Goal: Transaction & Acquisition: Purchase product/service

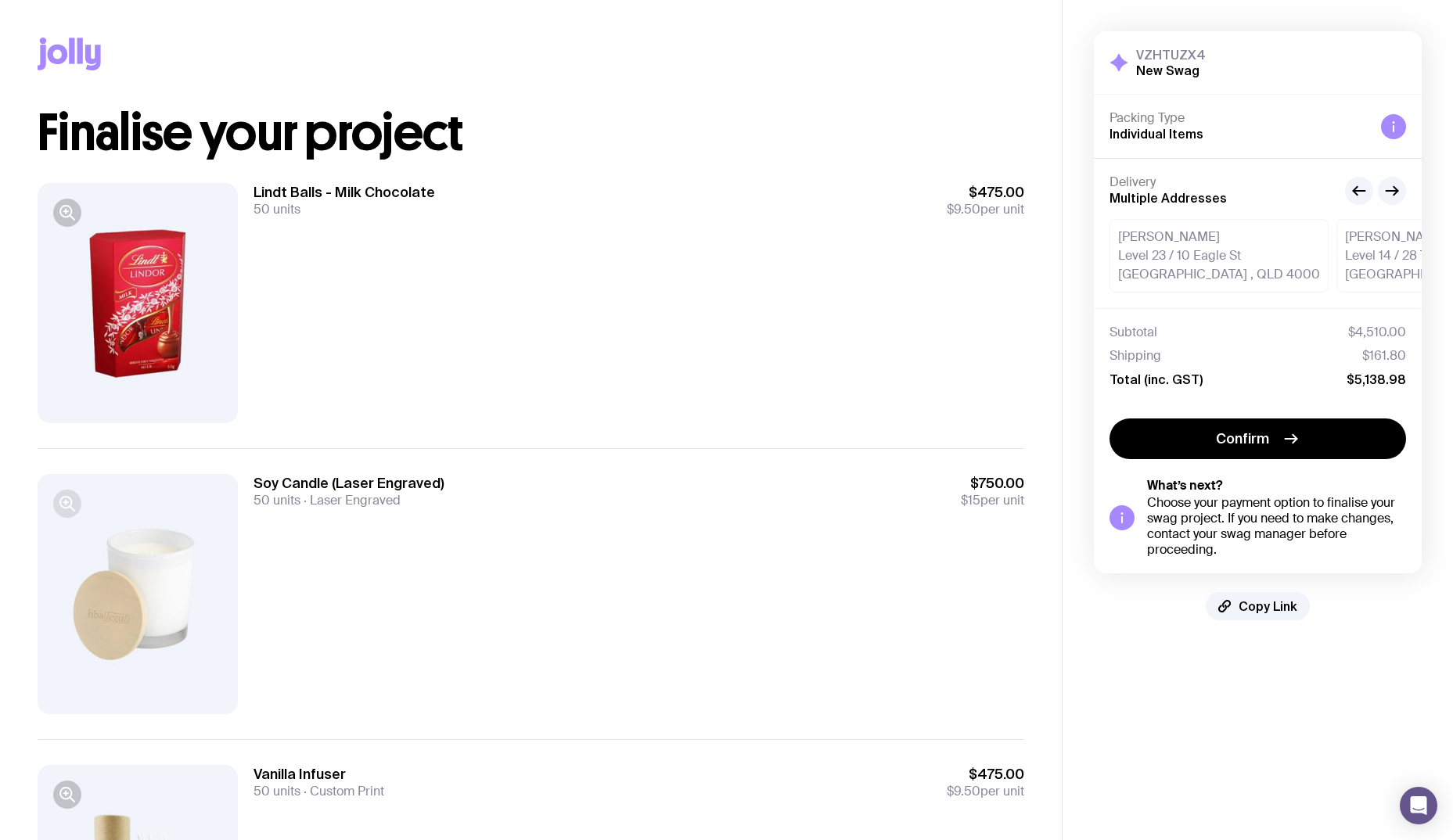
click at [65, 506] on icon "button" at bounding box center [67, 504] width 19 height 19
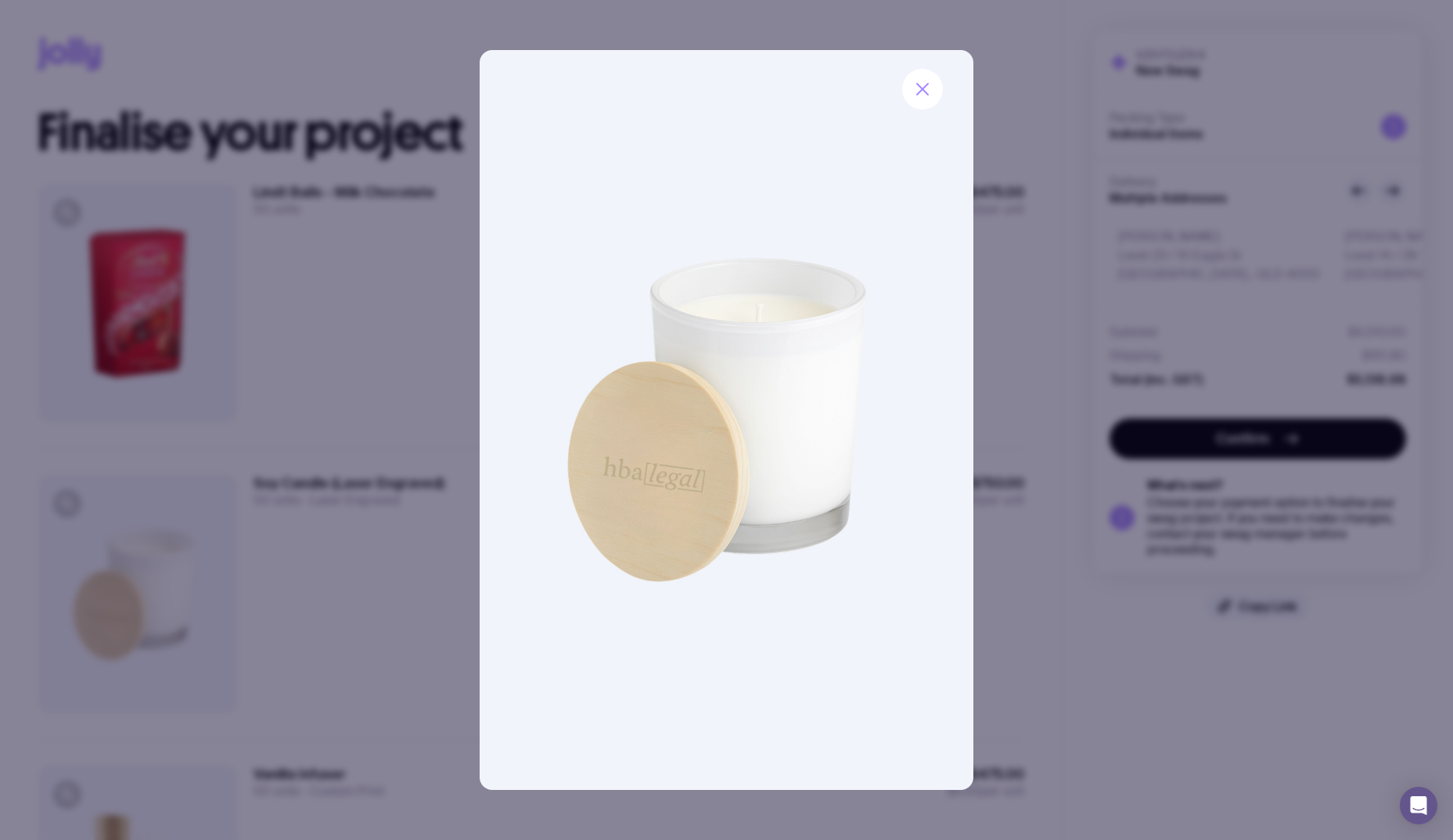
click at [641, 440] on img at bounding box center [727, 420] width 494 height 740
drag, startPoint x: 922, startPoint y: 82, endPoint x: 916, endPoint y: 92, distance: 11.7
click at [922, 82] on icon "button" at bounding box center [922, 89] width 19 height 19
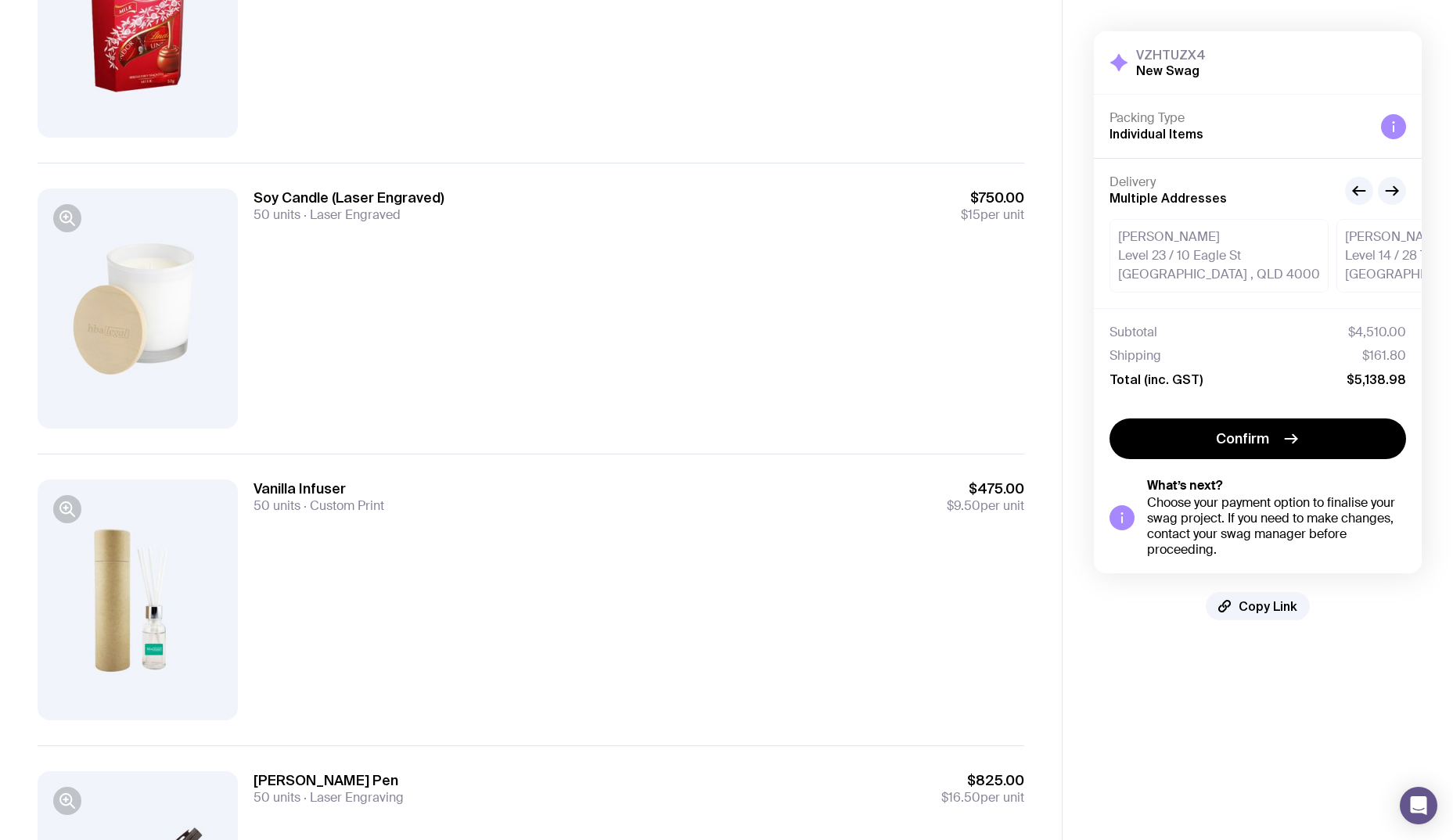
scroll to position [313, 0]
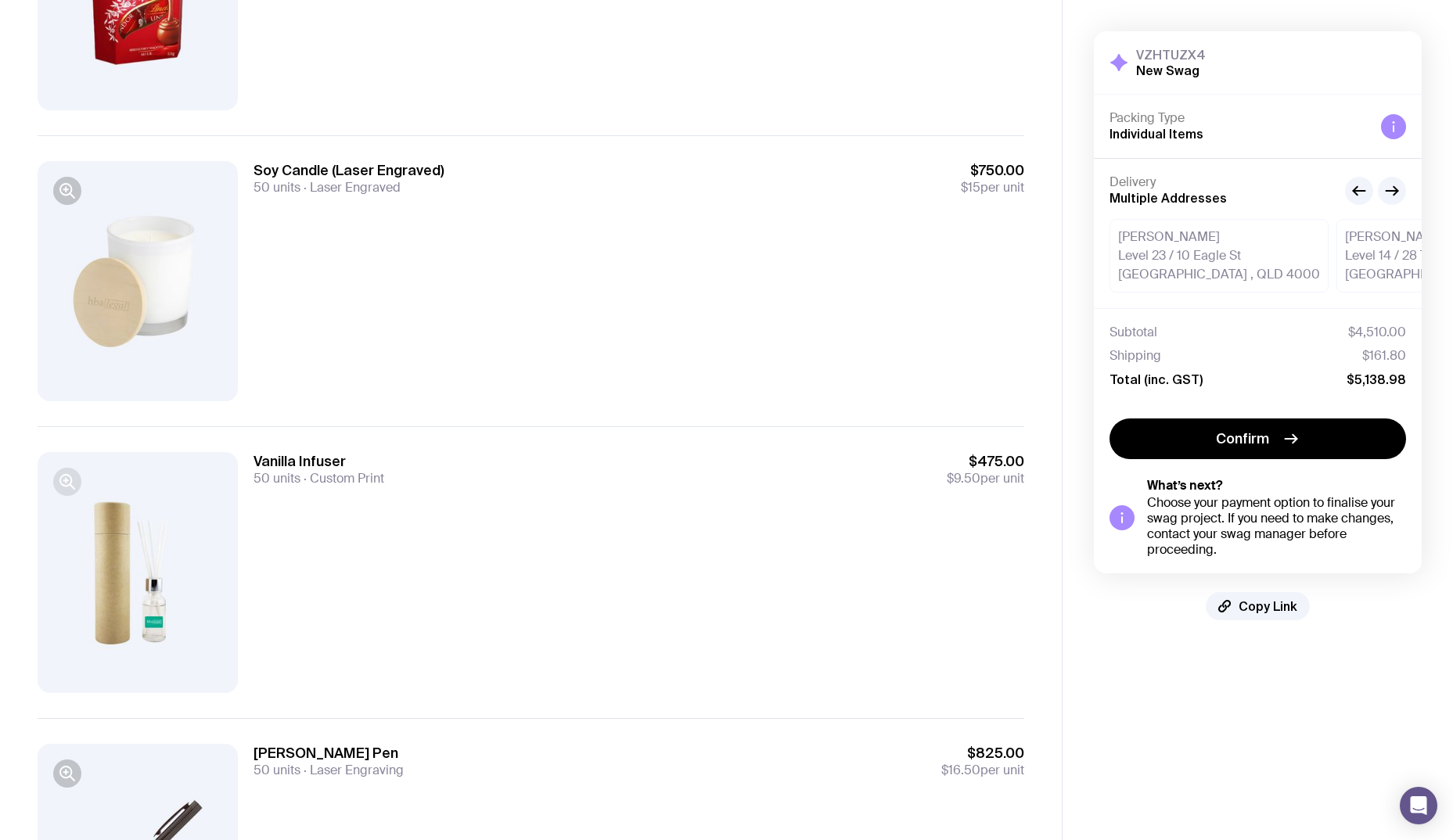
click at [57, 484] on button "button" at bounding box center [68, 482] width 28 height 28
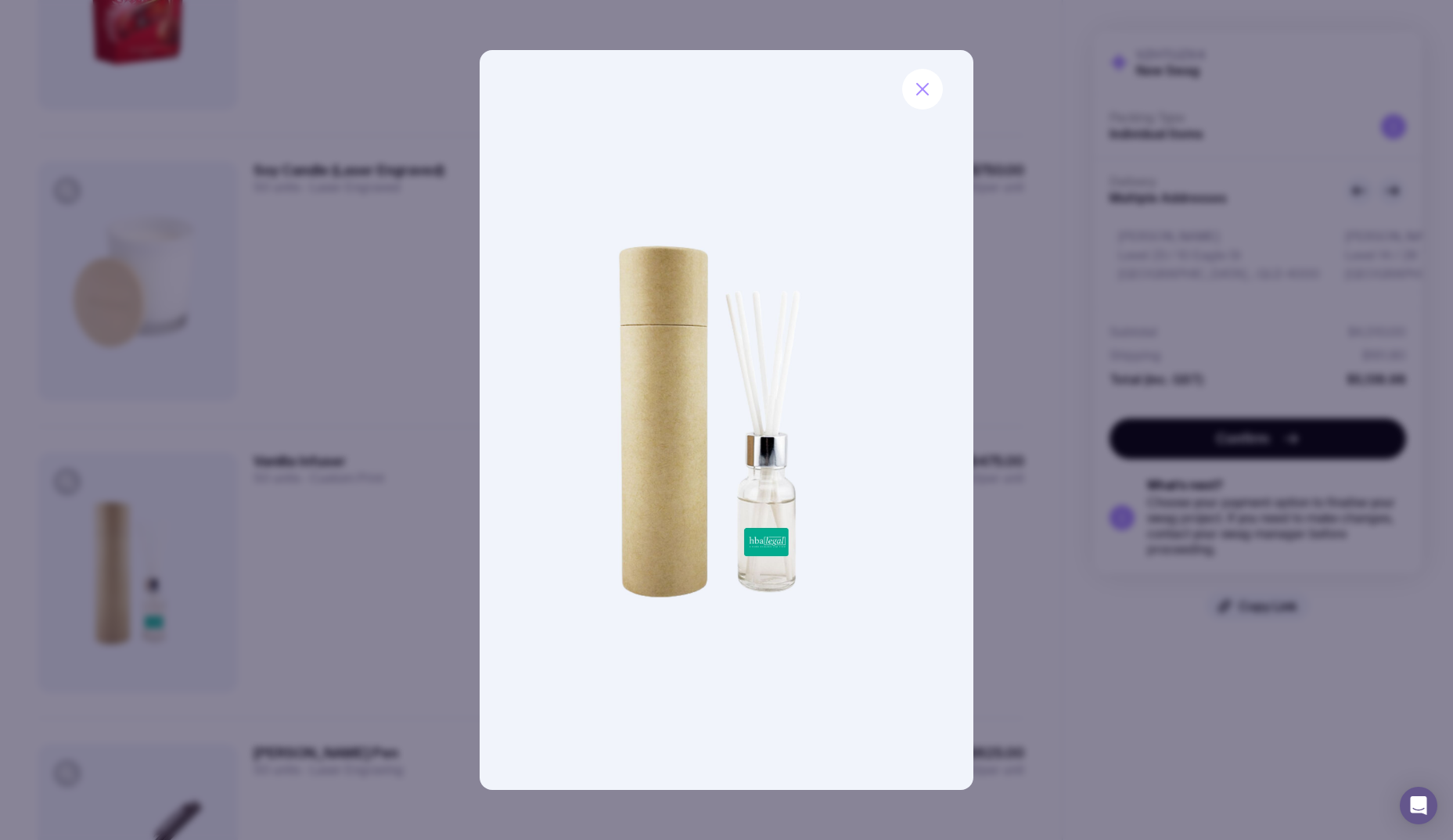
click at [771, 552] on img at bounding box center [727, 420] width 494 height 740
click at [929, 82] on icon "button" at bounding box center [922, 89] width 19 height 19
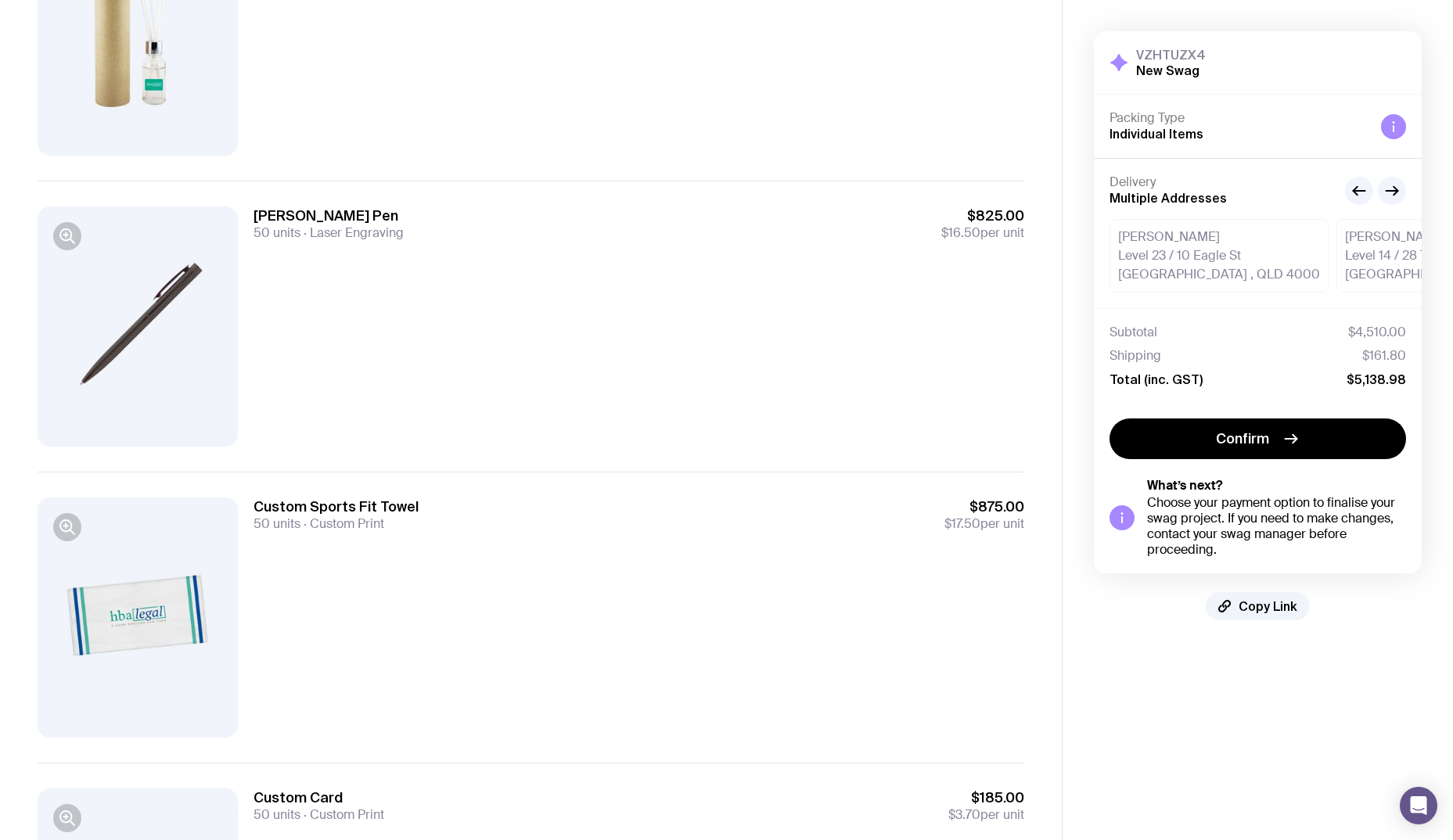
scroll to position [938, 0]
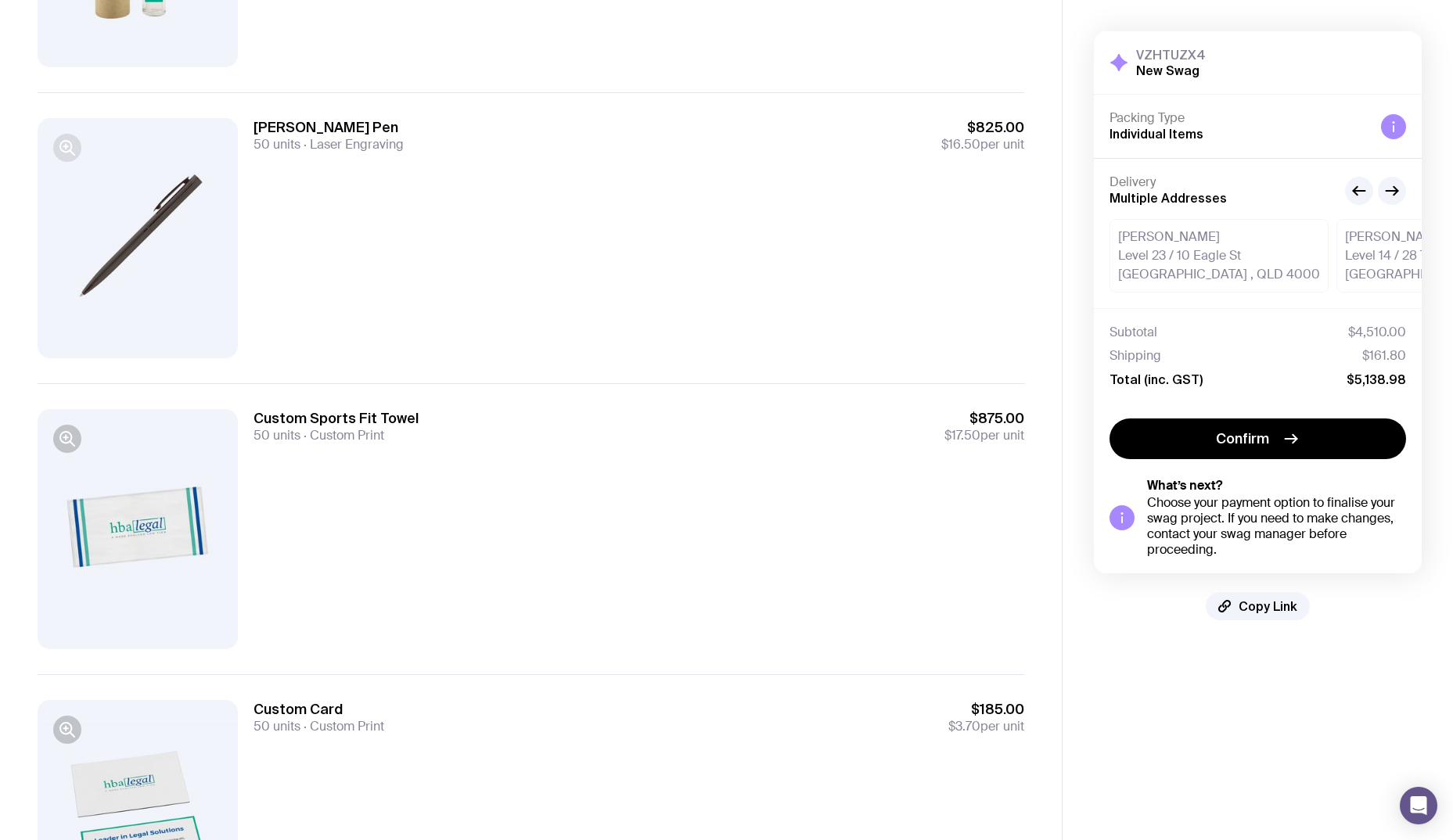
click at [69, 153] on icon "button" at bounding box center [67, 148] width 19 height 19
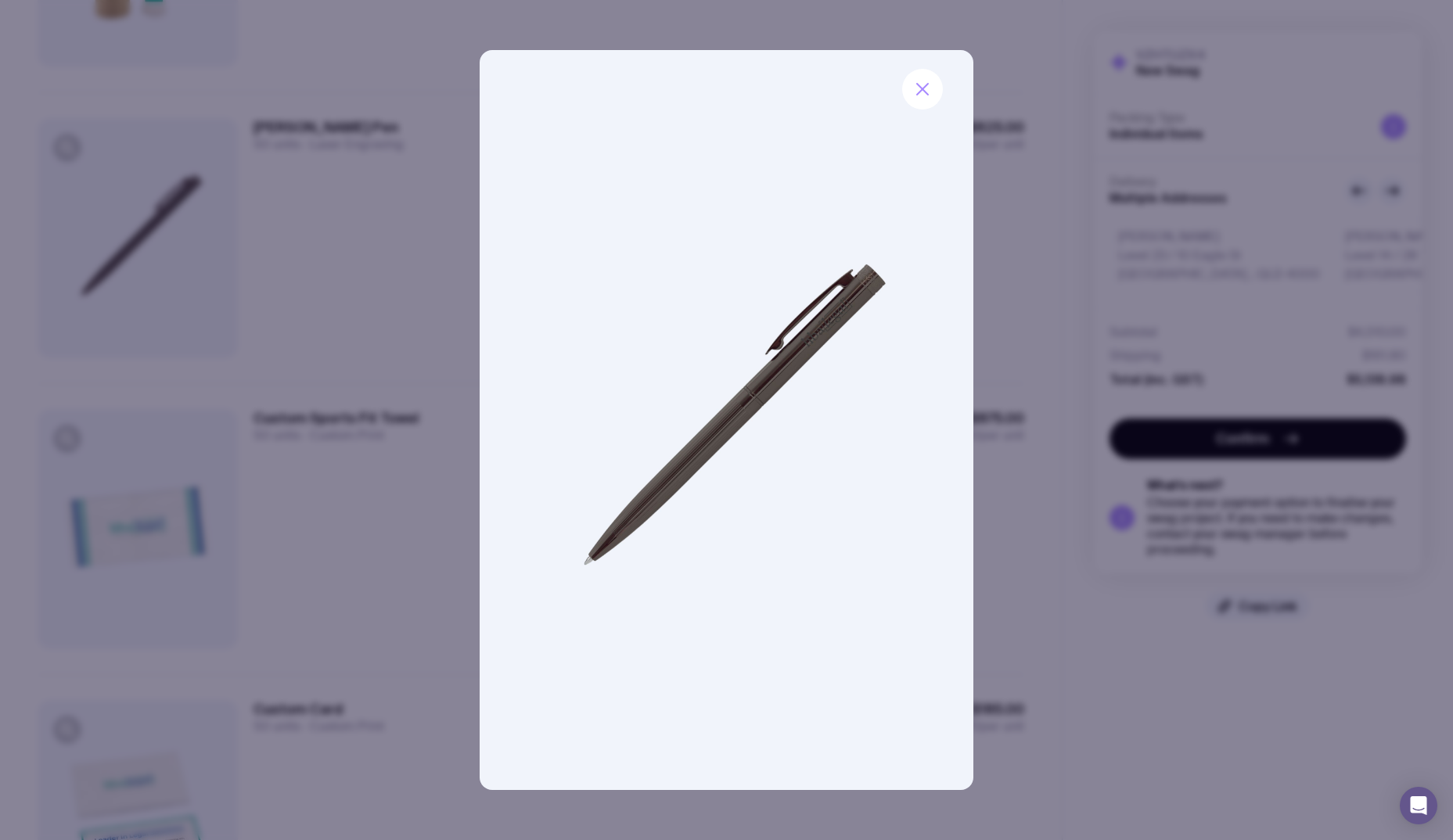
click at [759, 383] on img at bounding box center [727, 420] width 494 height 740
click at [764, 378] on img at bounding box center [727, 420] width 494 height 740
click at [931, 81] on icon "button" at bounding box center [922, 89] width 19 height 19
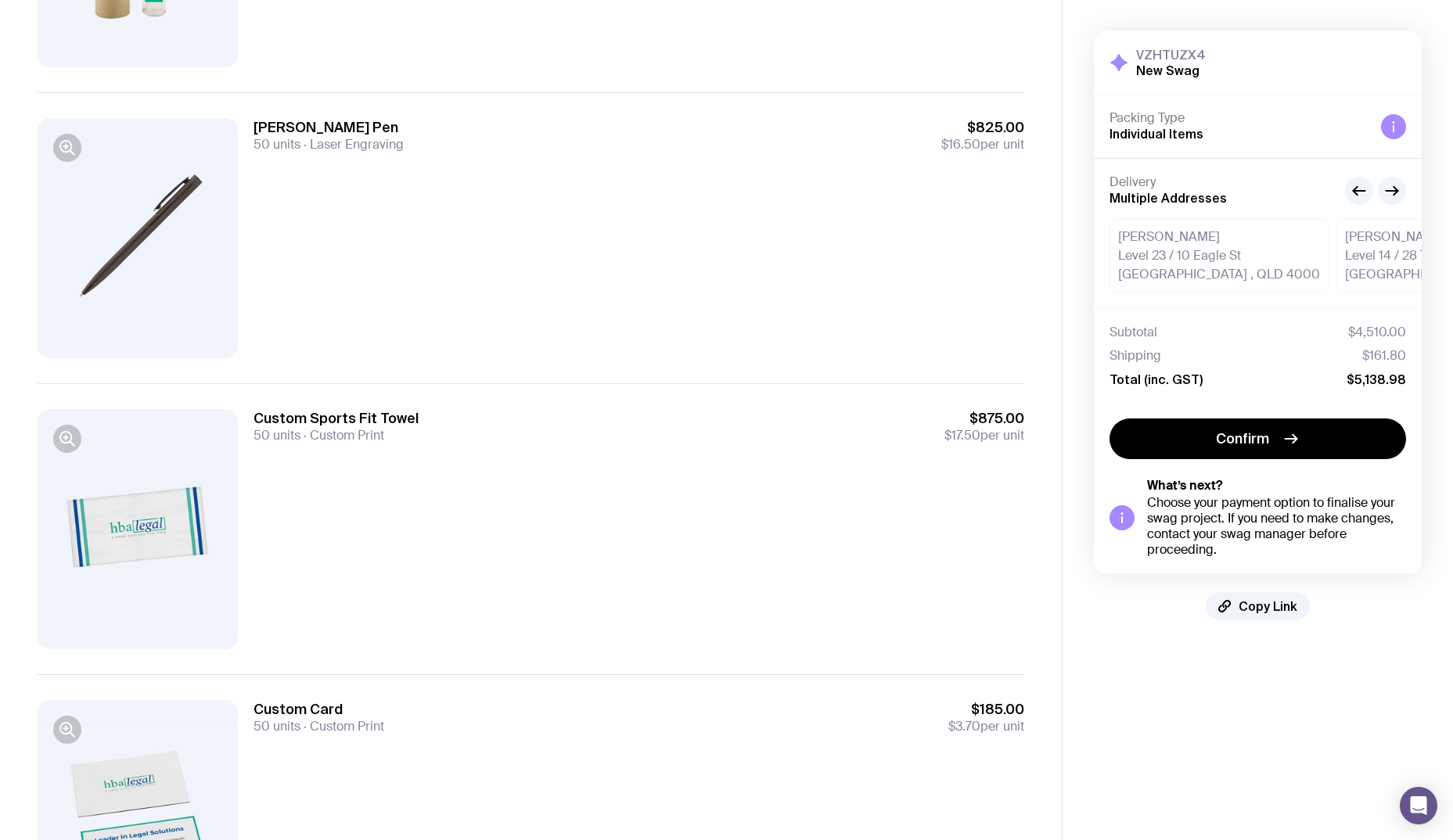
scroll to position [1095, 0]
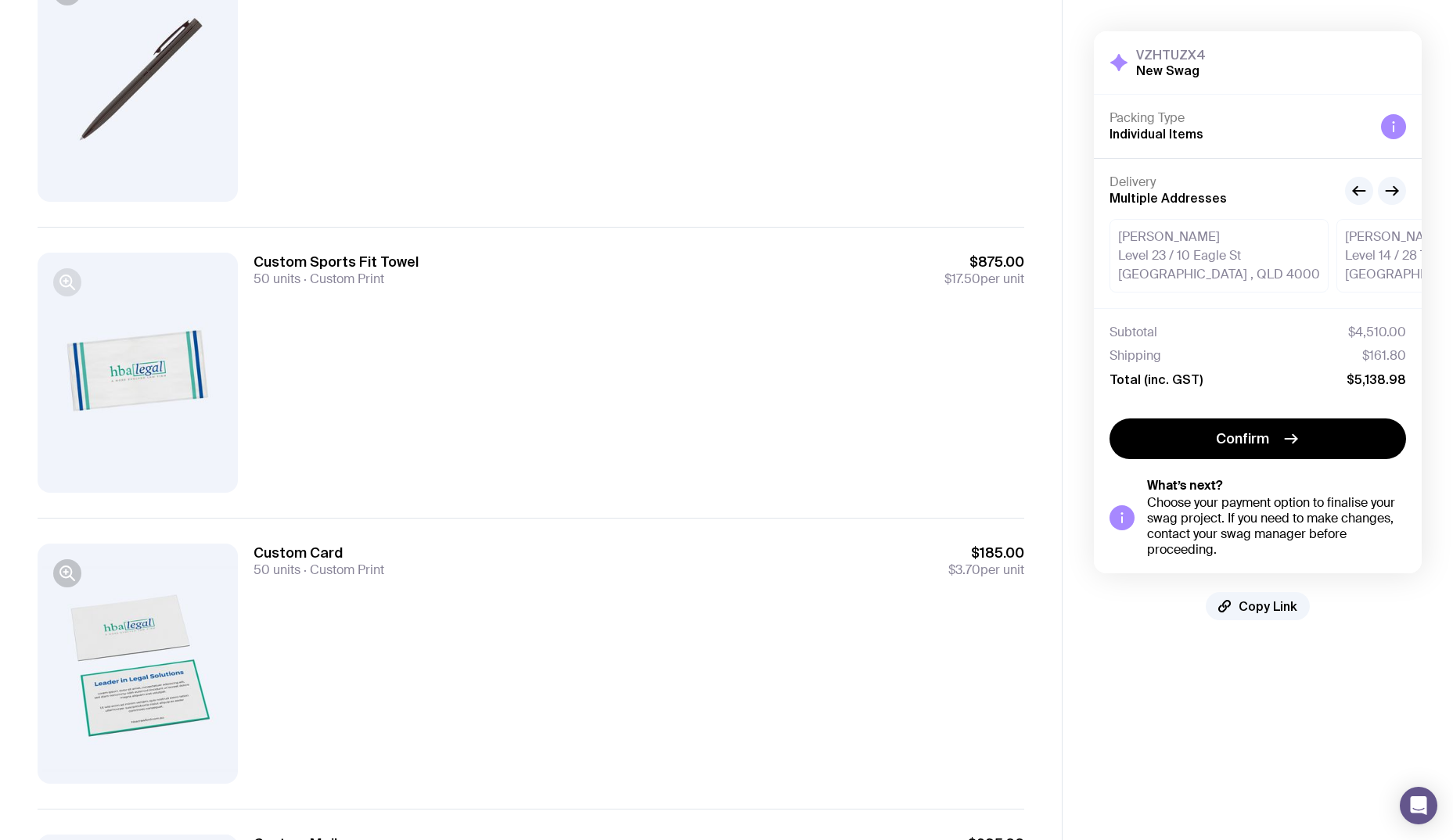
click at [56, 290] on button "button" at bounding box center [68, 283] width 28 height 28
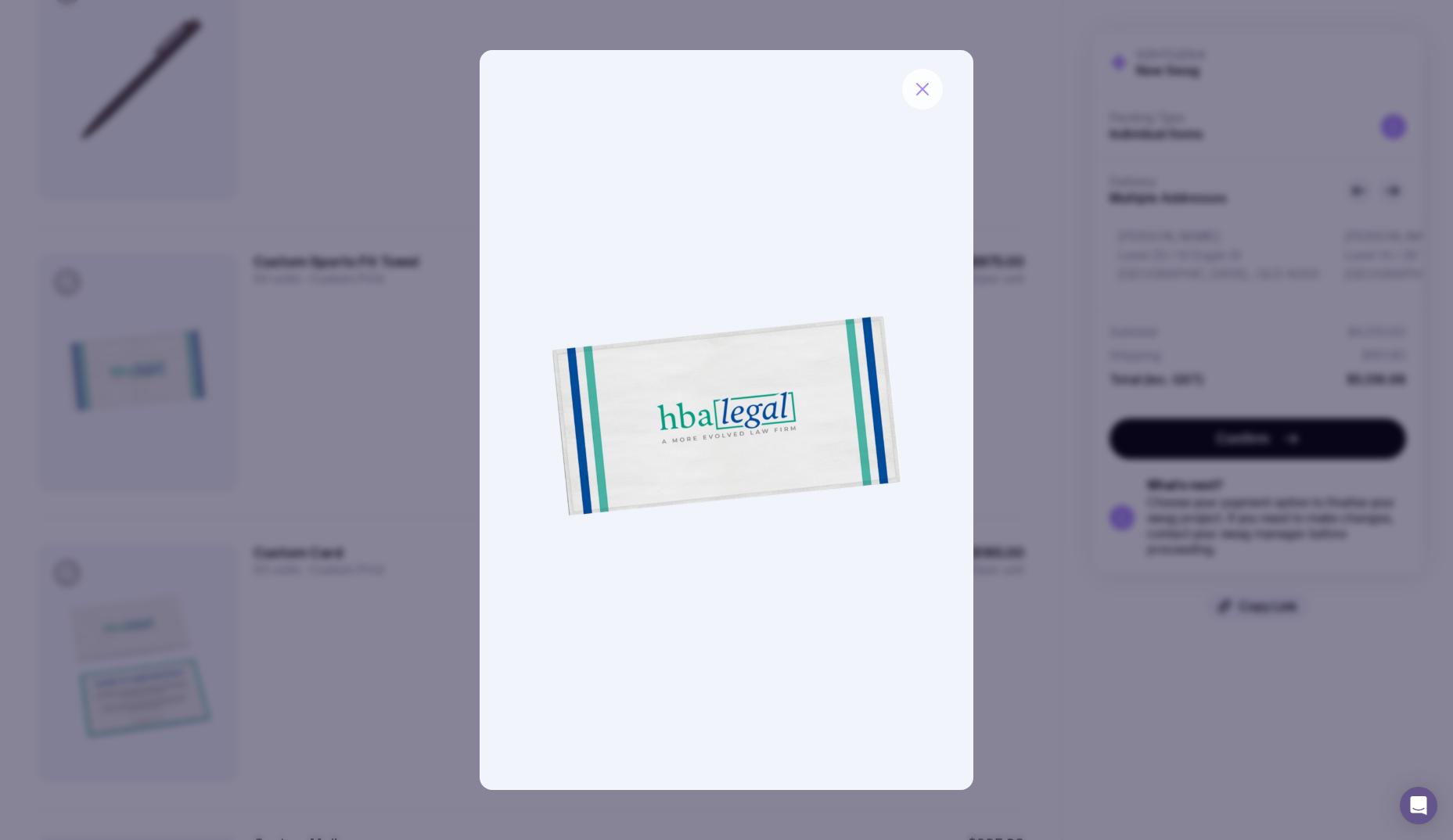
click at [929, 84] on icon "button" at bounding box center [922, 89] width 19 height 19
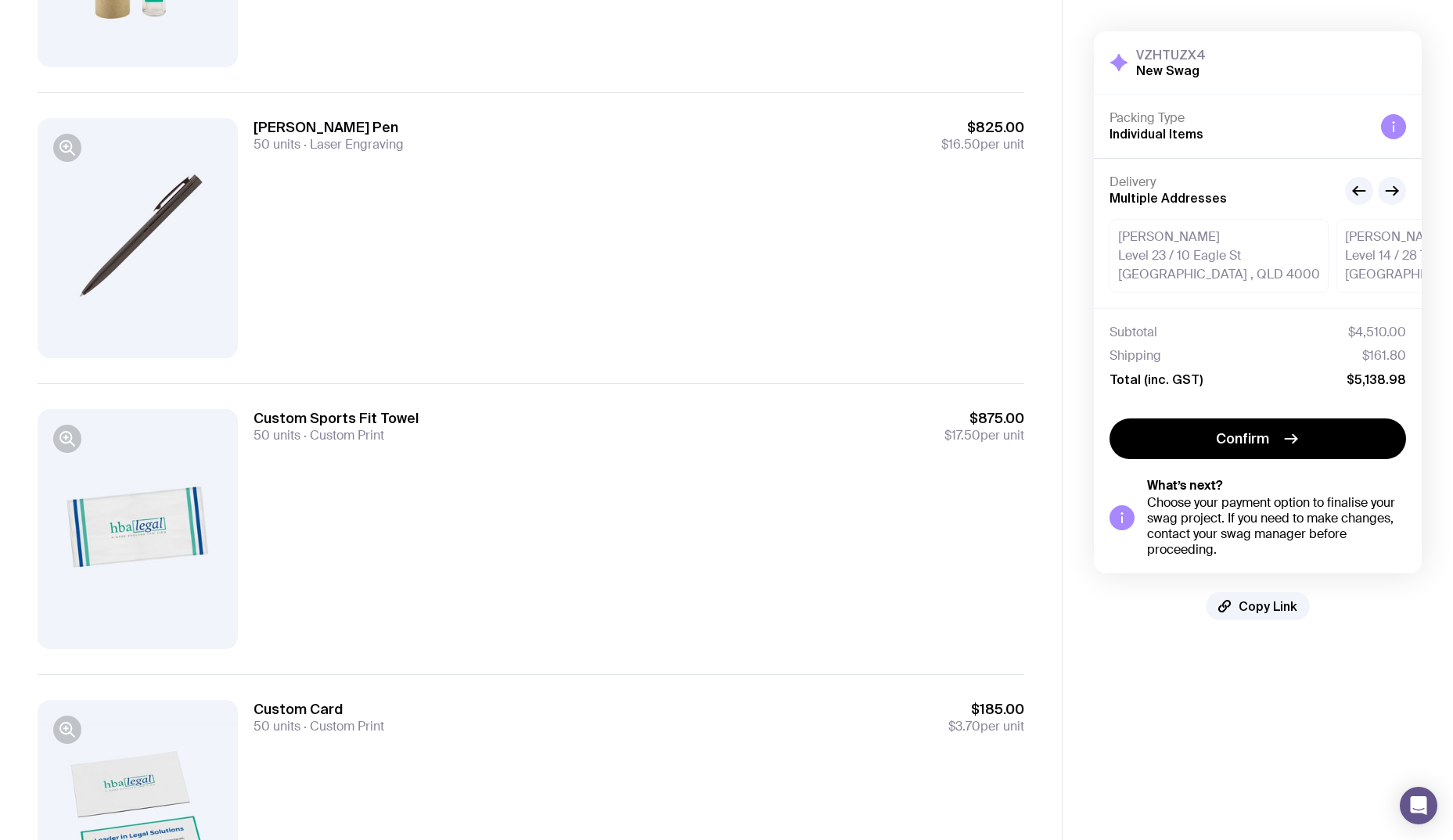
scroll to position [1251, 0]
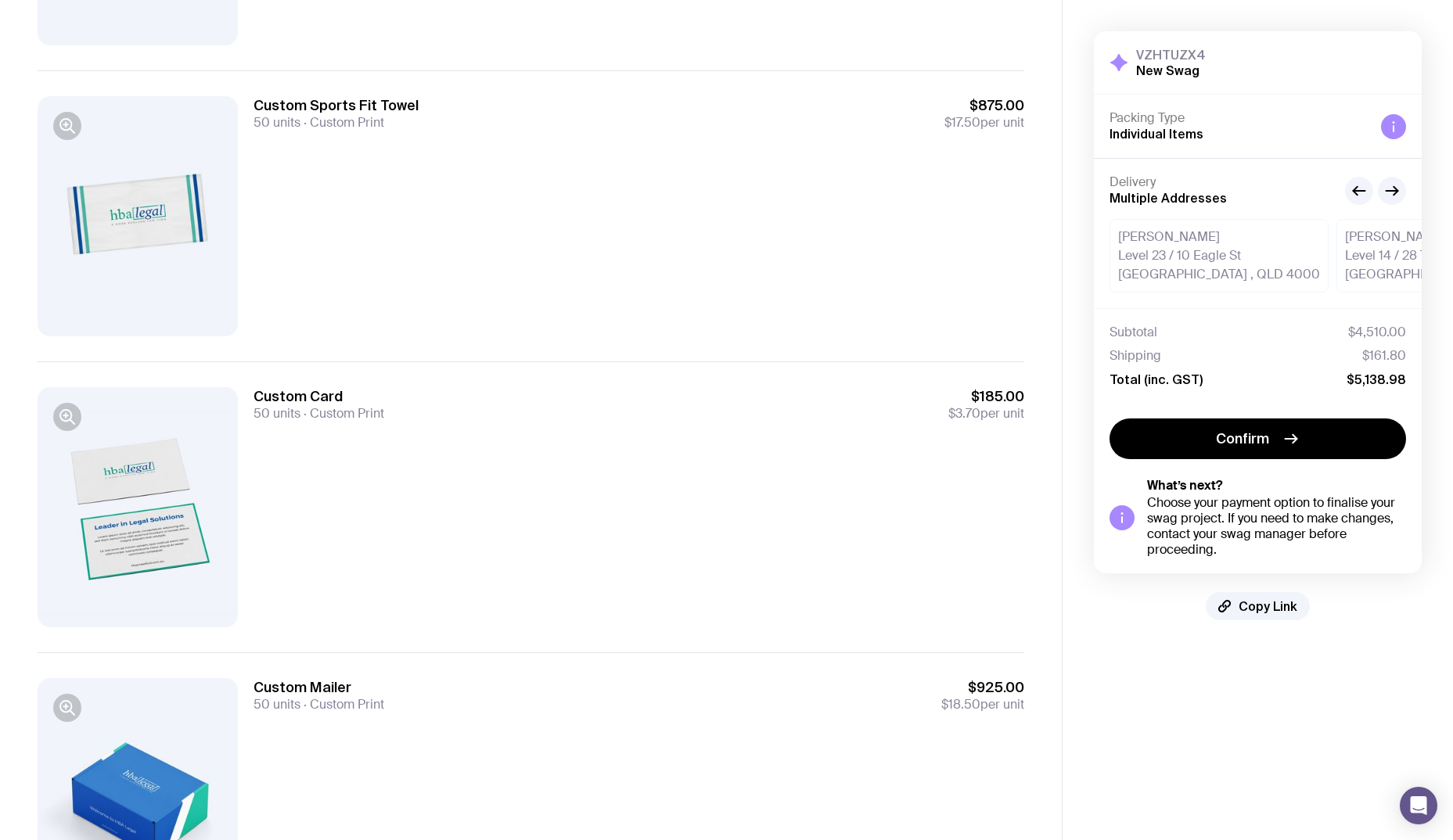
click at [127, 227] on div at bounding box center [138, 216] width 200 height 240
click at [59, 119] on icon "button" at bounding box center [67, 126] width 19 height 19
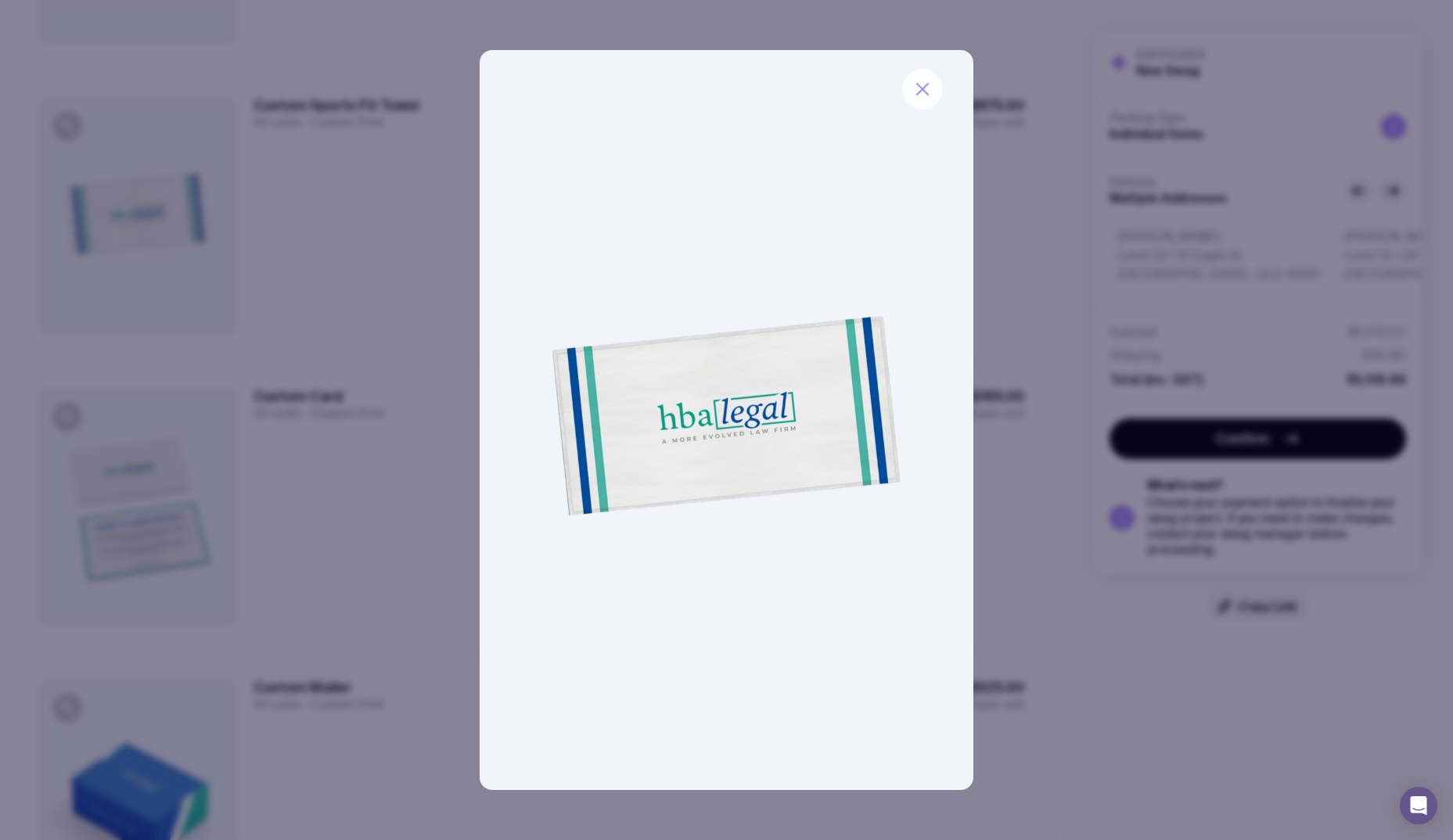
click at [924, 89] on icon "button" at bounding box center [922, 89] width 19 height 19
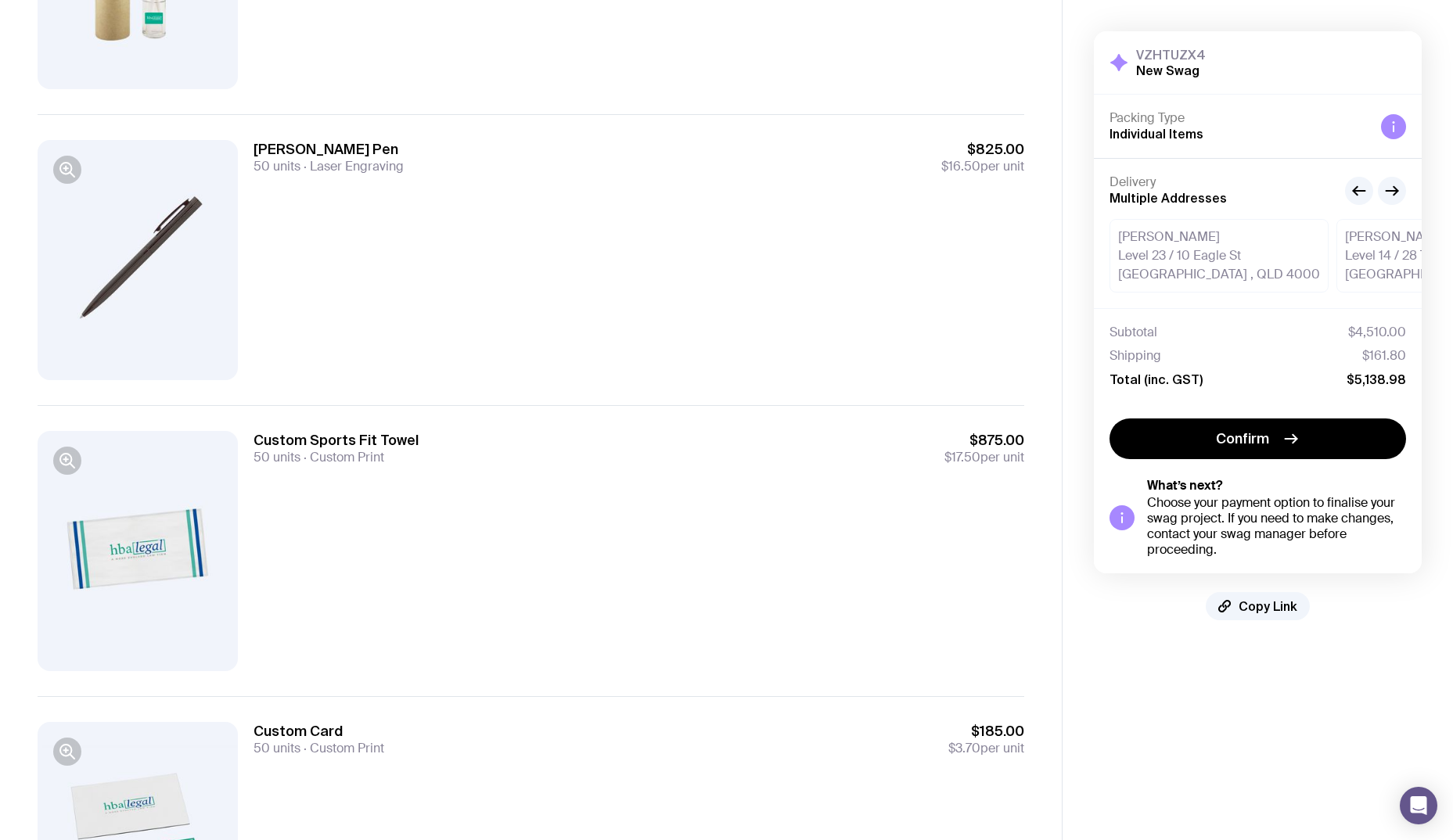
scroll to position [1386, 0]
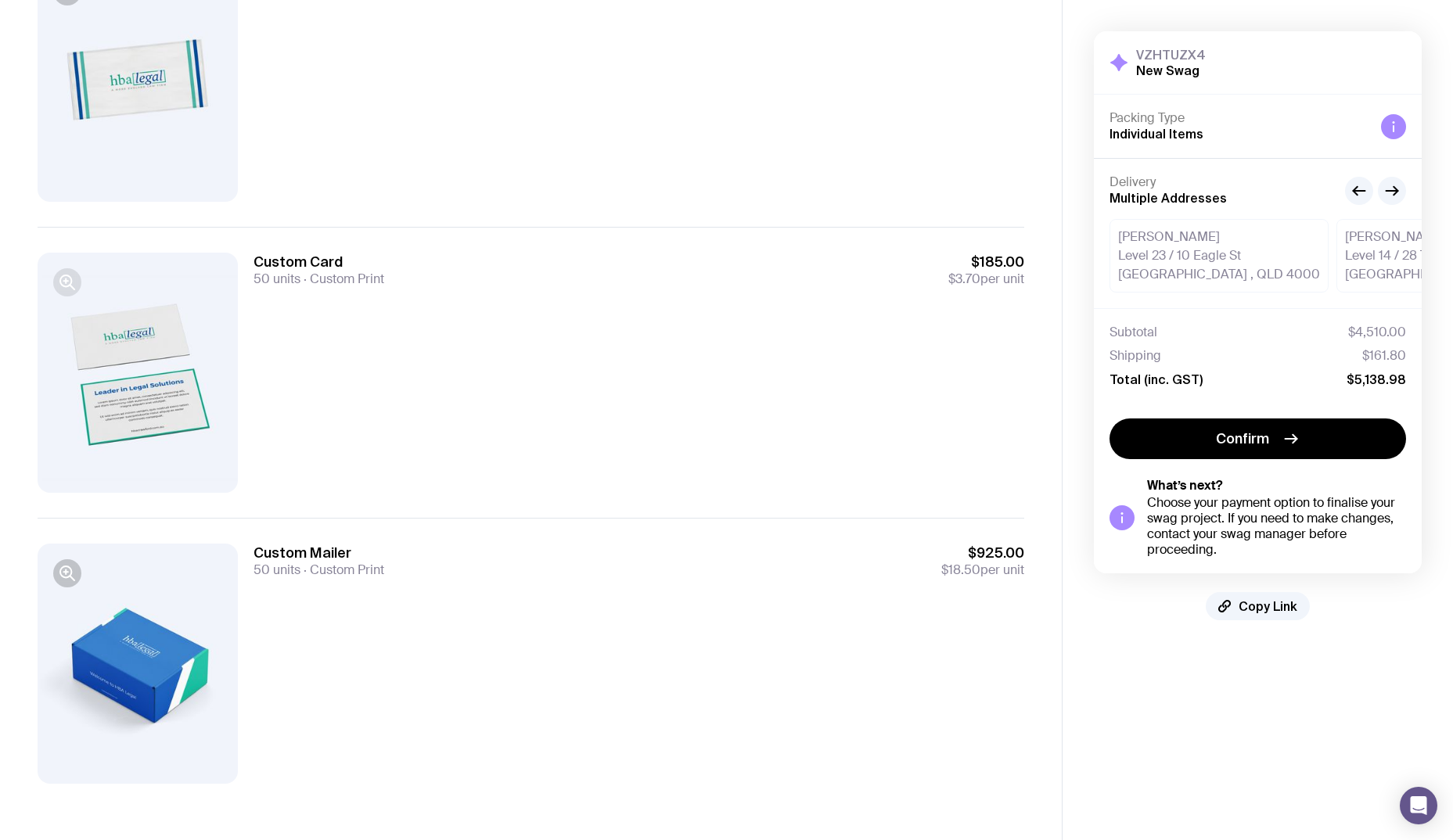
click at [73, 286] on icon "button" at bounding box center [67, 282] width 19 height 19
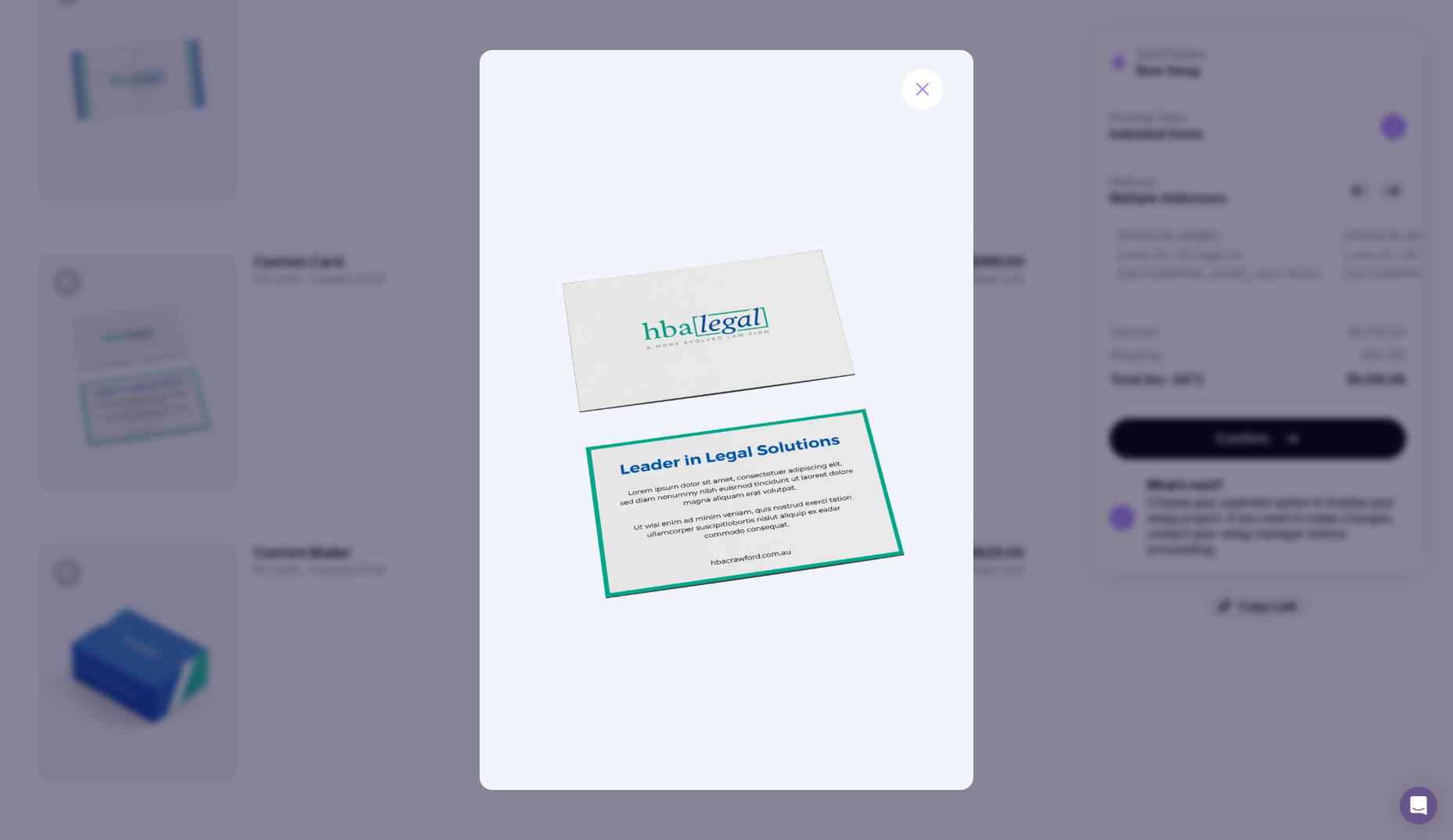
click at [694, 506] on img at bounding box center [727, 420] width 494 height 740
click at [936, 94] on button "button" at bounding box center [922, 89] width 41 height 41
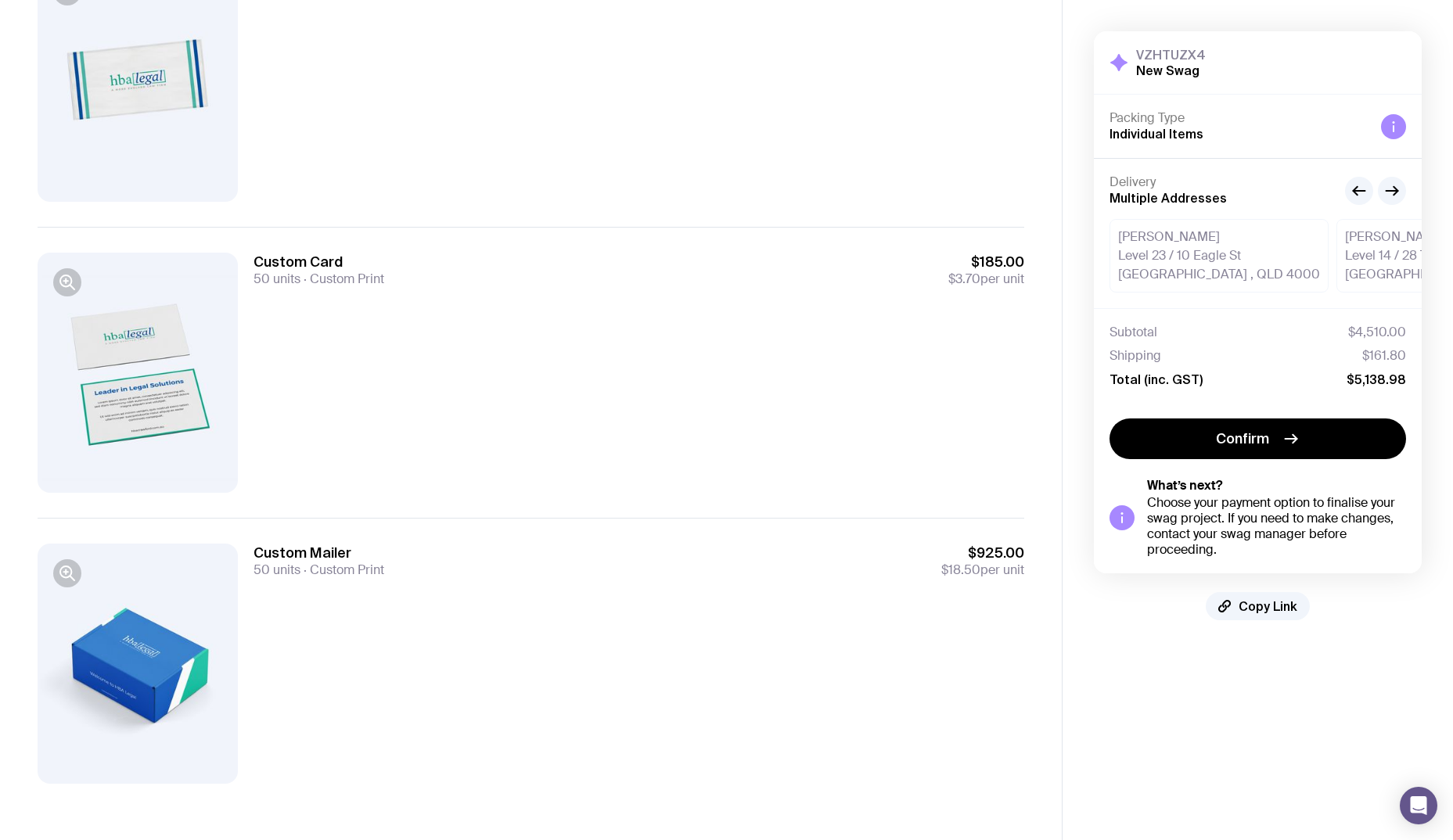
scroll to position [1167, 0]
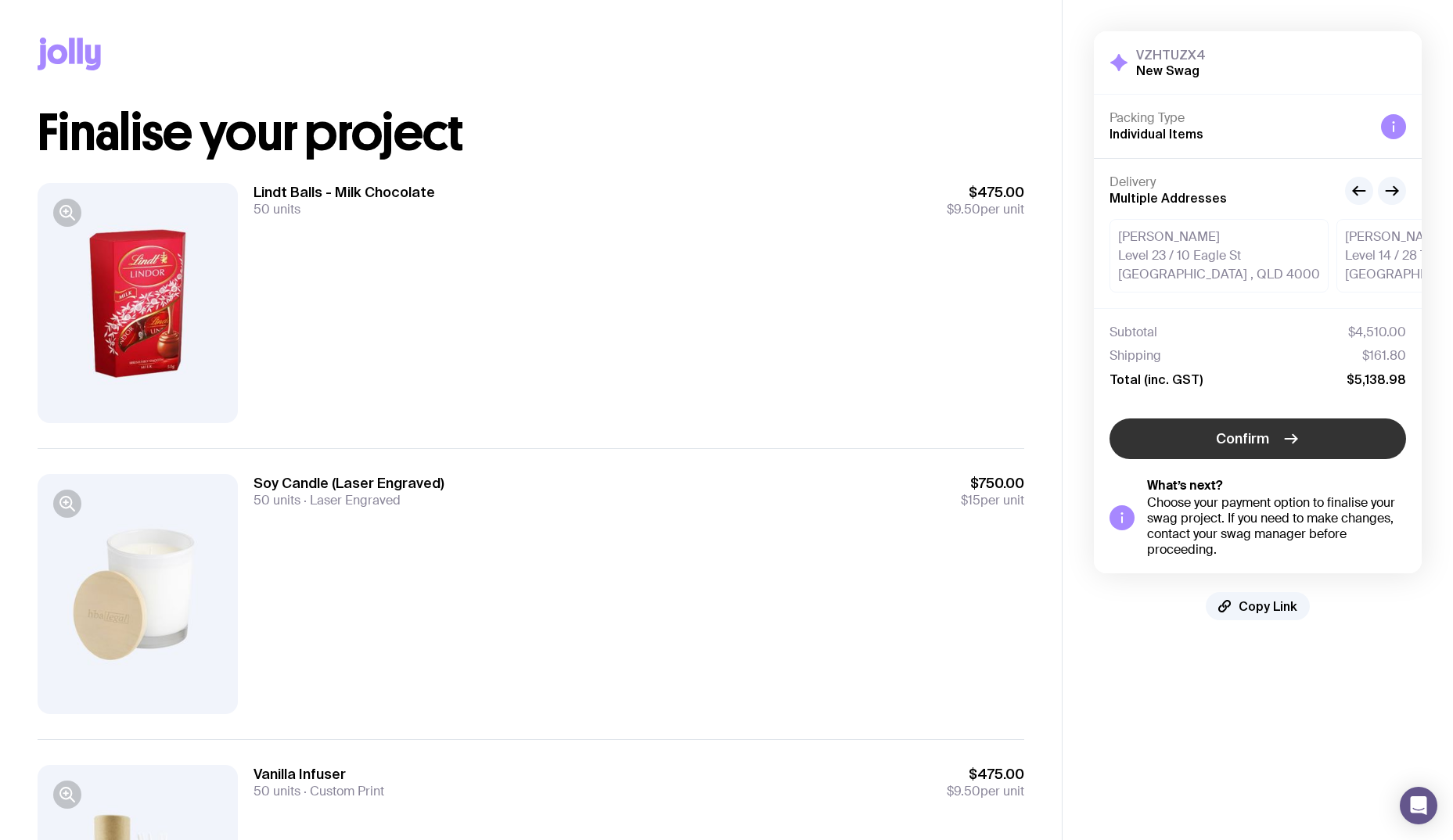
click at [1248, 441] on span "Confirm" at bounding box center [1243, 439] width 53 height 19
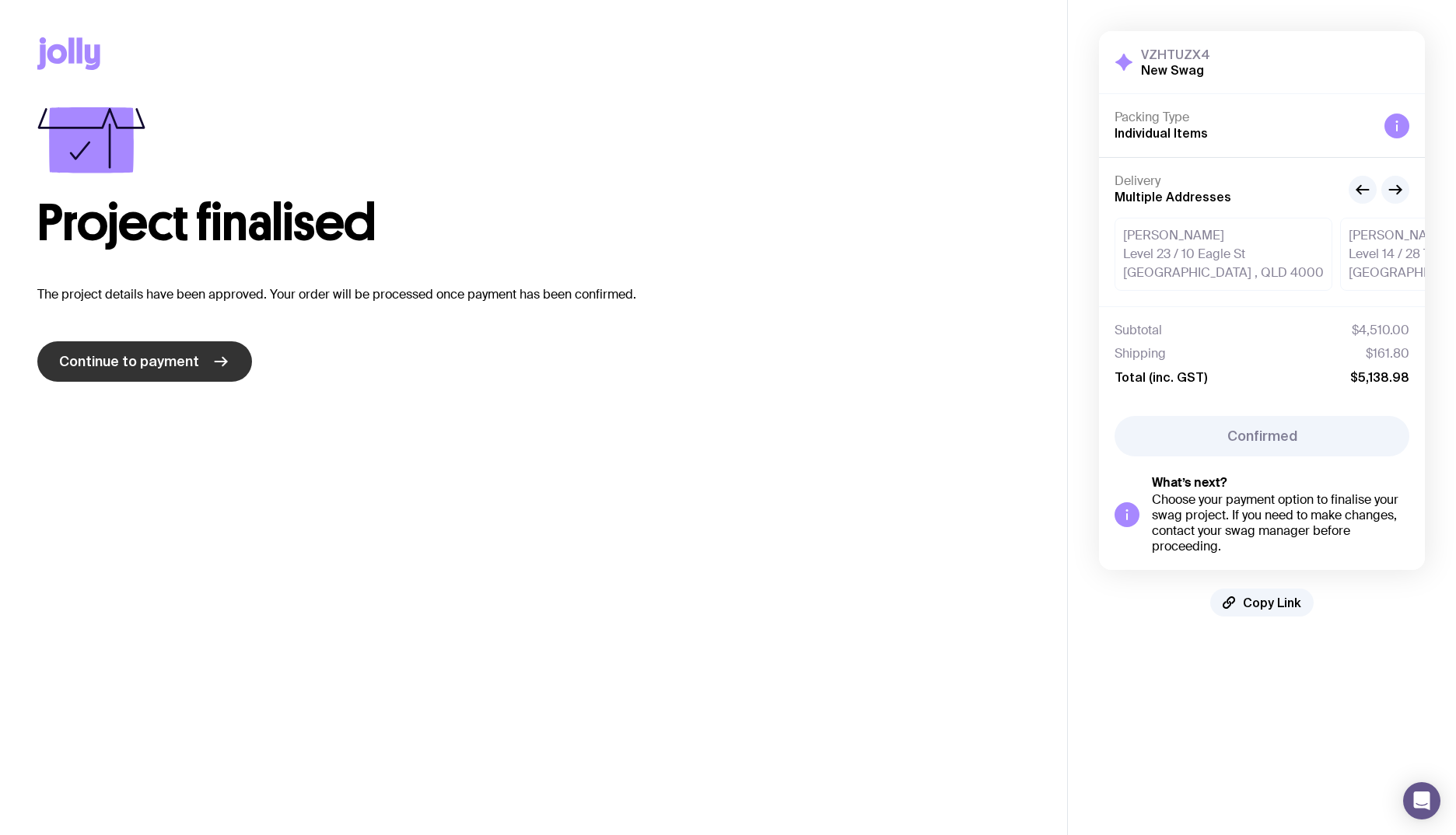
click at [204, 357] on link "Continue to payment" at bounding box center [144, 362] width 215 height 41
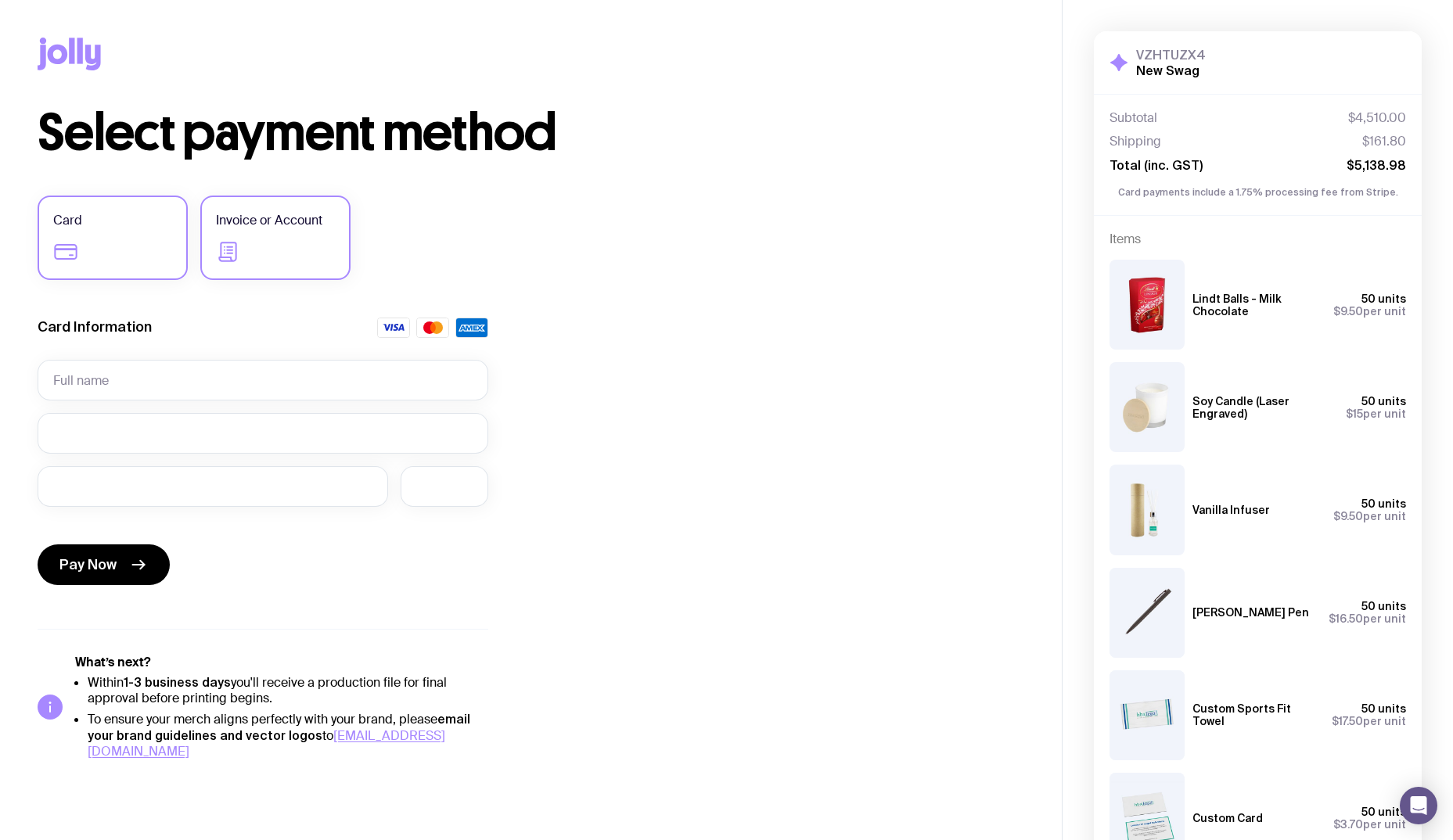
drag, startPoint x: 261, startPoint y: 261, endPoint x: 284, endPoint y: 273, distance: 25.9
click at [261, 277] on label "Invoice or Account" at bounding box center [275, 237] width 150 height 84
click at [0, 0] on input "Invoice or Account" at bounding box center [0, 0] width 0 height 0
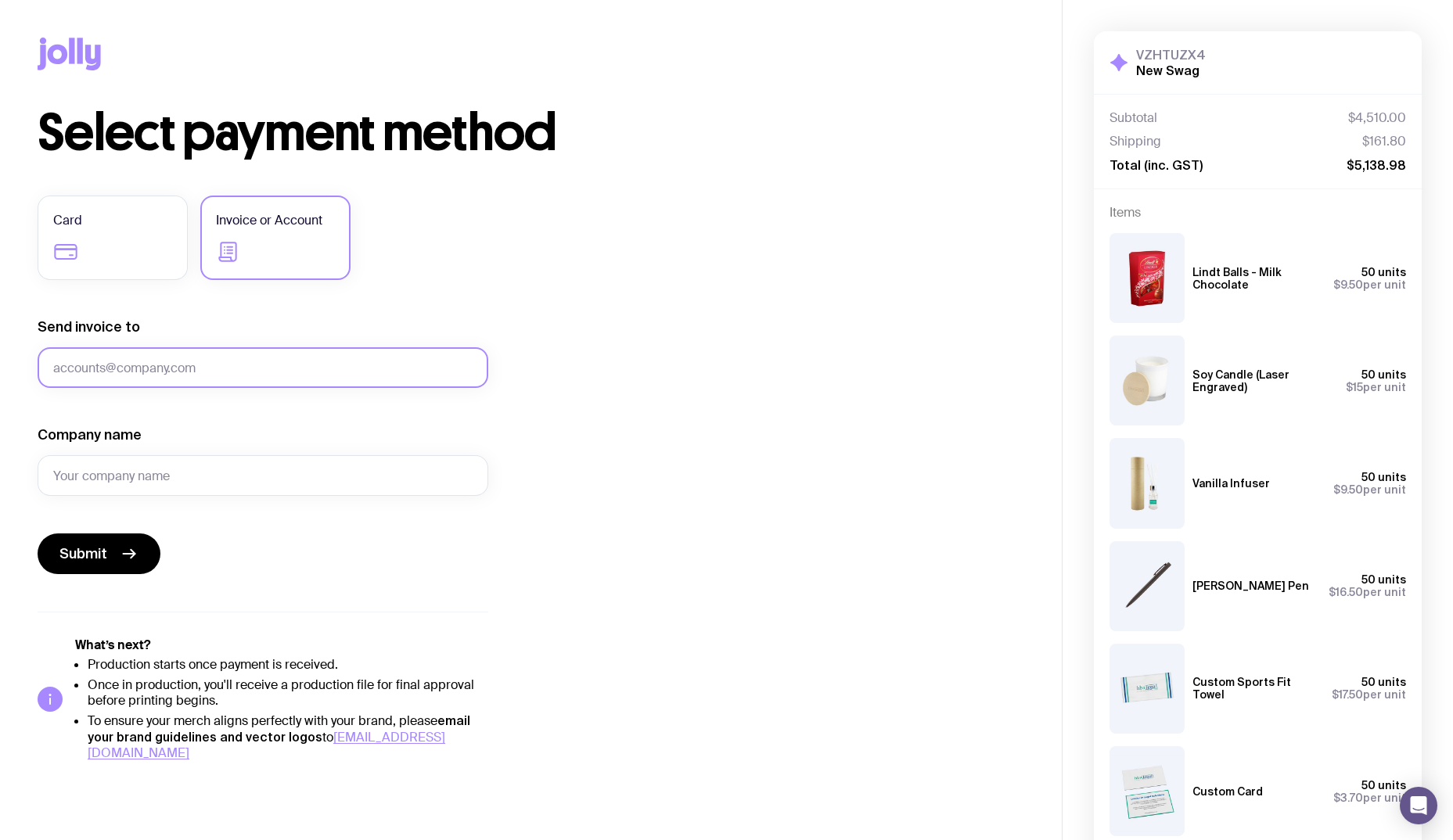
click at [226, 375] on input "Send invoice to" at bounding box center [263, 367] width 451 height 41
type input "hbaaccounts@hbacrawford.com.au"
type input "HBA Legal Pty Ltd"
drag, startPoint x: 85, startPoint y: 564, endPoint x: 82, endPoint y: 574, distance: 10.4
click at [83, 566] on button "Submit" at bounding box center [98, 554] width 123 height 41
